Goal: Register for event/course

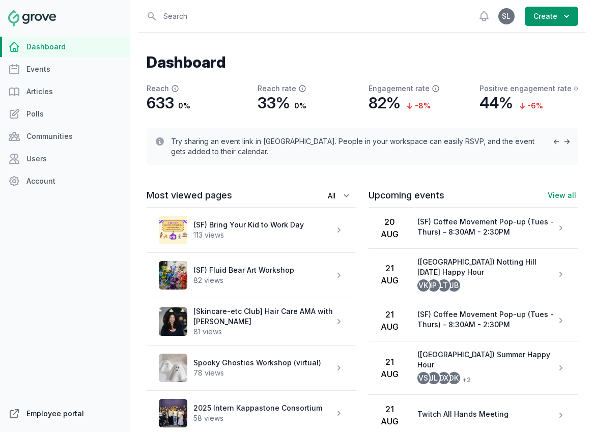
click at [40, 416] on link "Employee portal" at bounding box center [65, 414] width 130 height 20
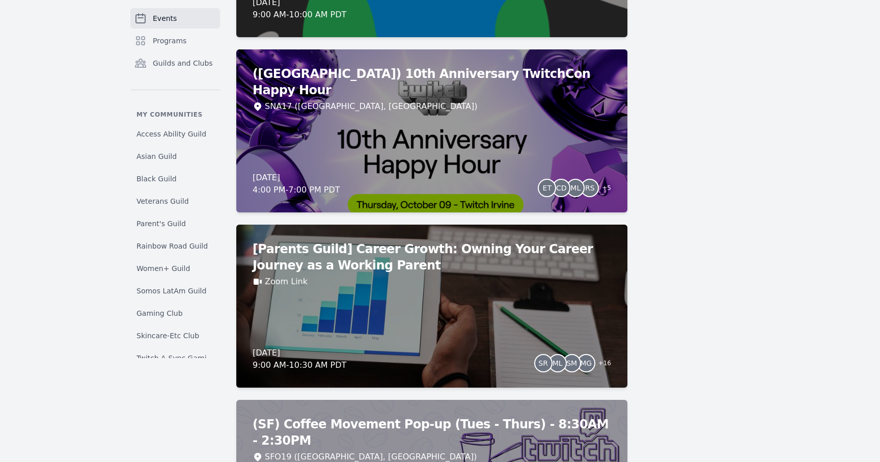
scroll to position [5398, 0]
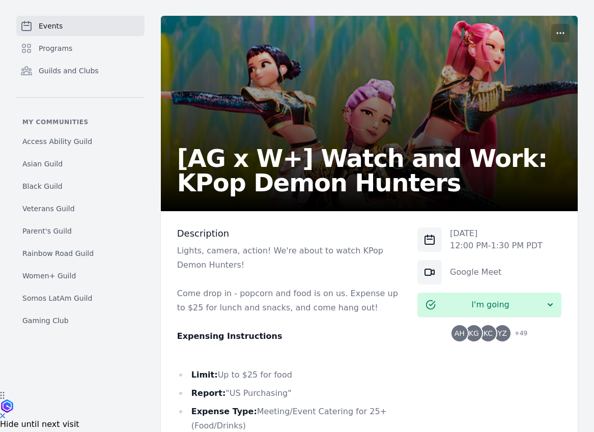
scroll to position [119, 0]
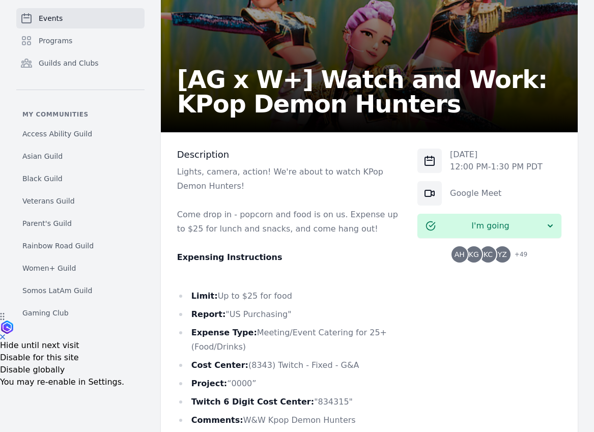
click at [483, 261] on div "AH KG KC YZ + 49" at bounding box center [490, 255] width 76 height 16
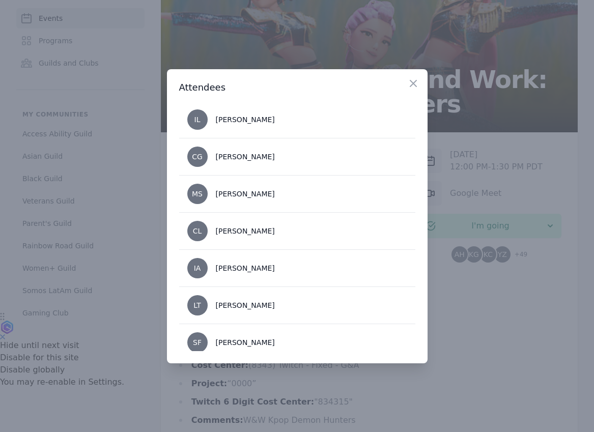
scroll to position [1187, 0]
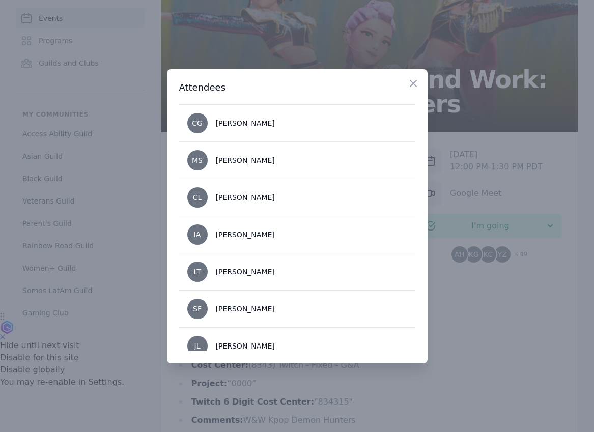
click at [479, 337] on div at bounding box center [297, 216] width 594 height 432
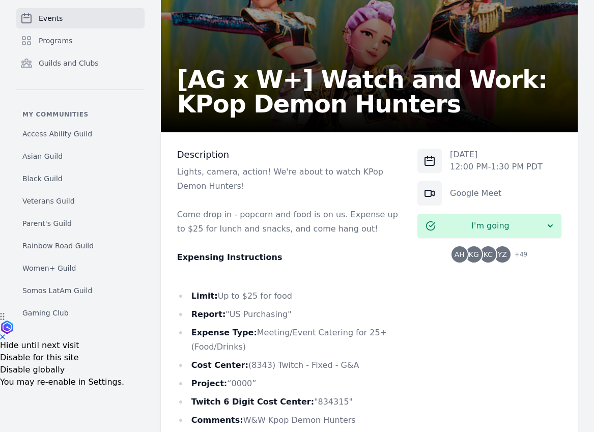
click at [503, 256] on span "YZ" at bounding box center [502, 254] width 9 height 7
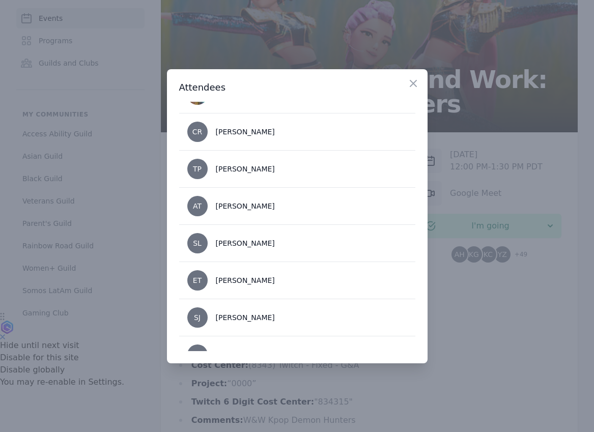
scroll to position [1721, 0]
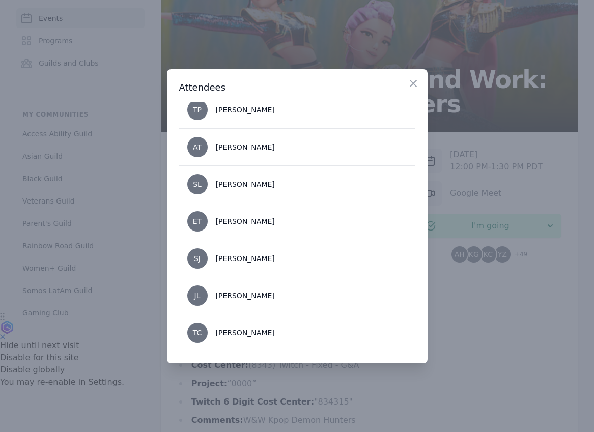
click at [120, 296] on div at bounding box center [297, 216] width 594 height 432
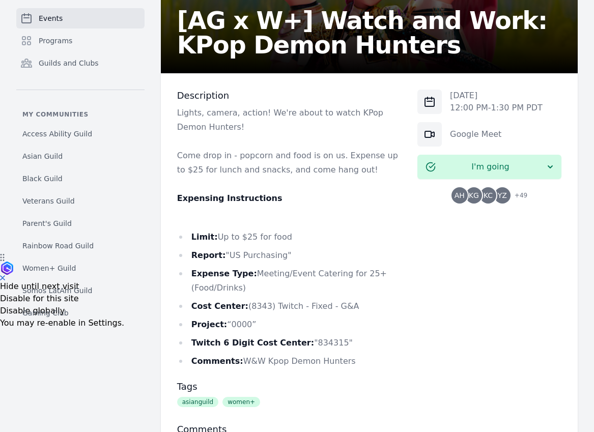
scroll to position [294, 0]
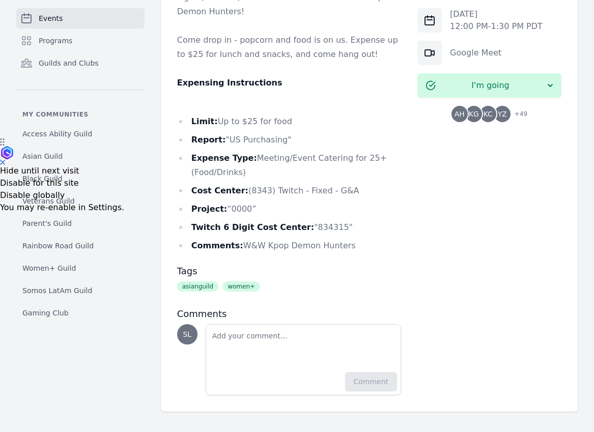
click at [477, 113] on span "KG" at bounding box center [474, 114] width 10 height 7
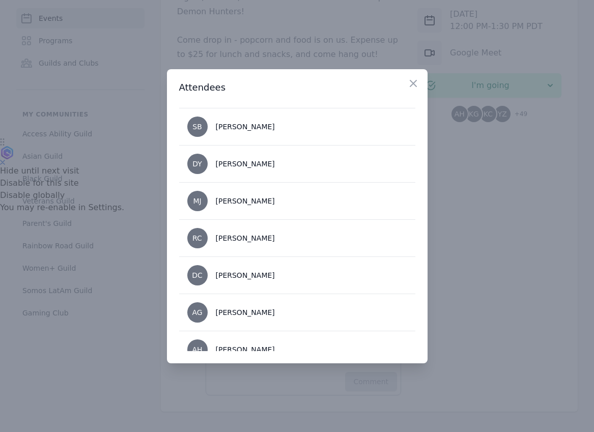
scroll to position [773, 0]
click at [490, 268] on div at bounding box center [297, 216] width 594 height 432
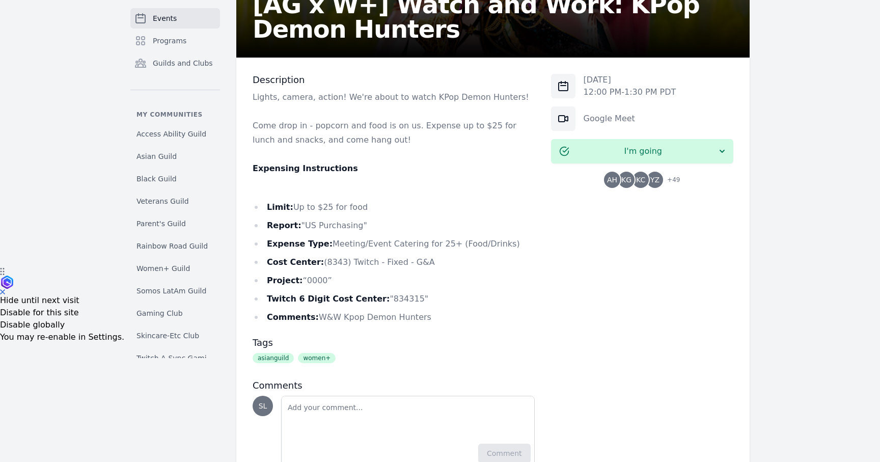
scroll to position [236, 0]
